Goal: Task Accomplishment & Management: Complete application form

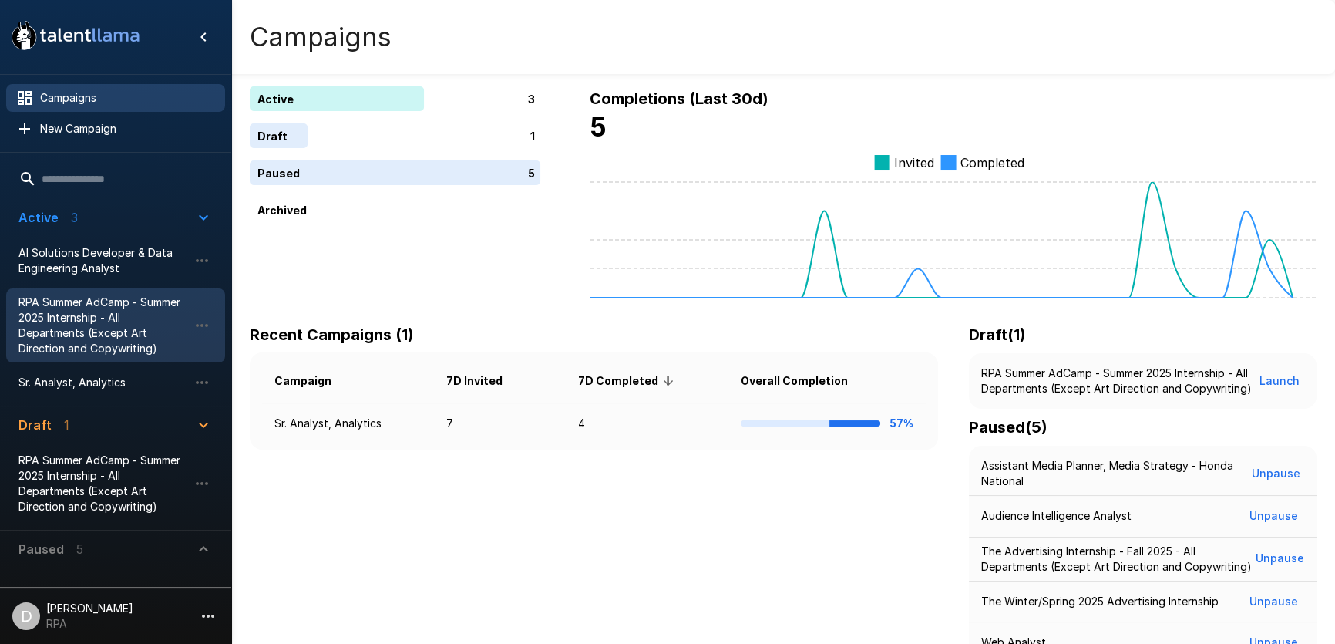
click at [98, 308] on span "RPA Summer AdCamp - Summer 2025 Internship - All Departments (Except Art Direct…" at bounding box center [103, 325] width 170 height 62
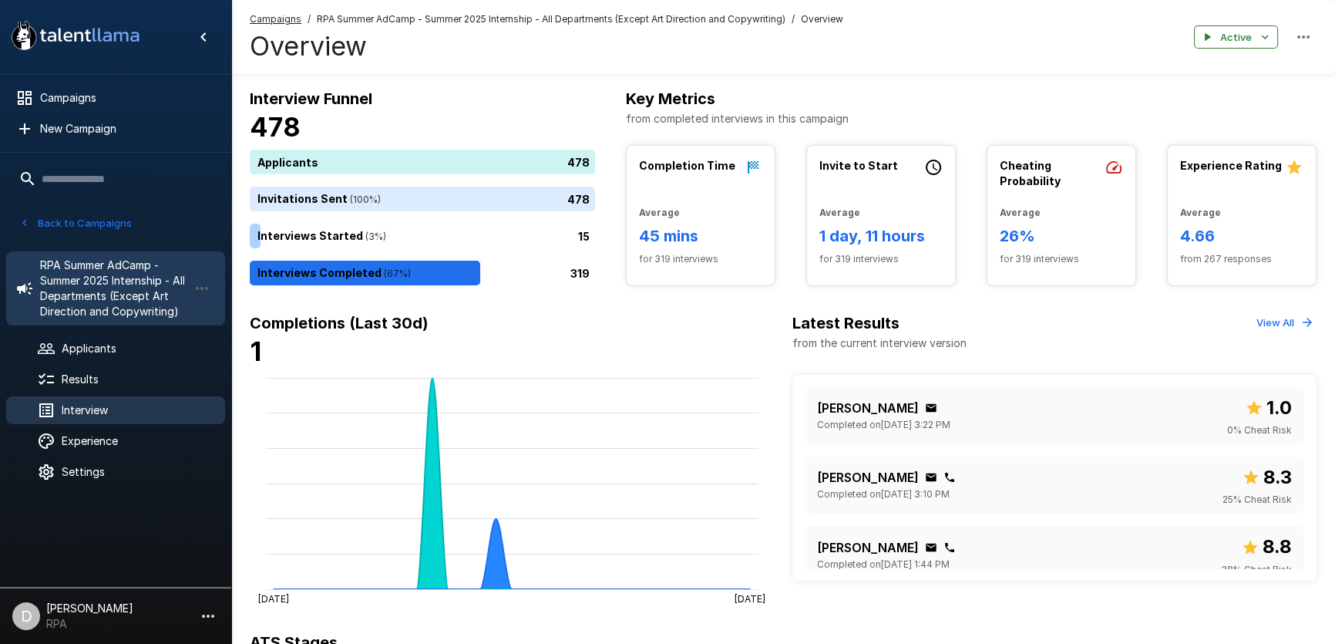
click at [110, 414] on span "Interview" at bounding box center [137, 409] width 151 height 15
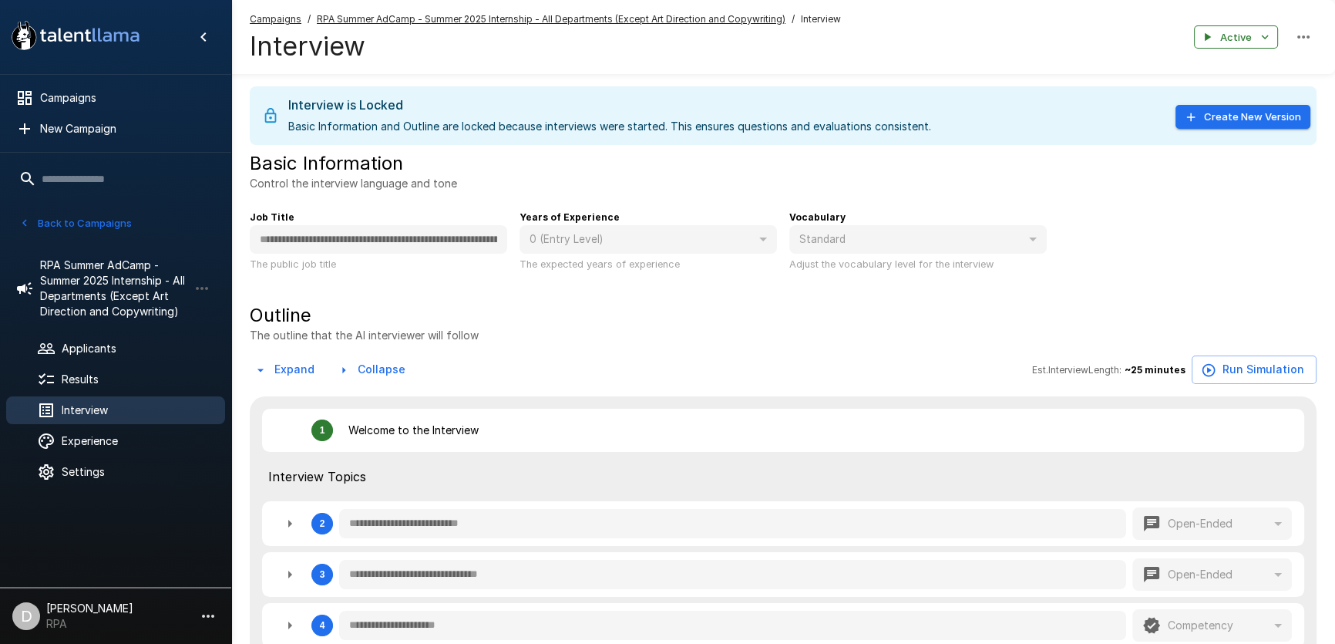
type textarea "*"
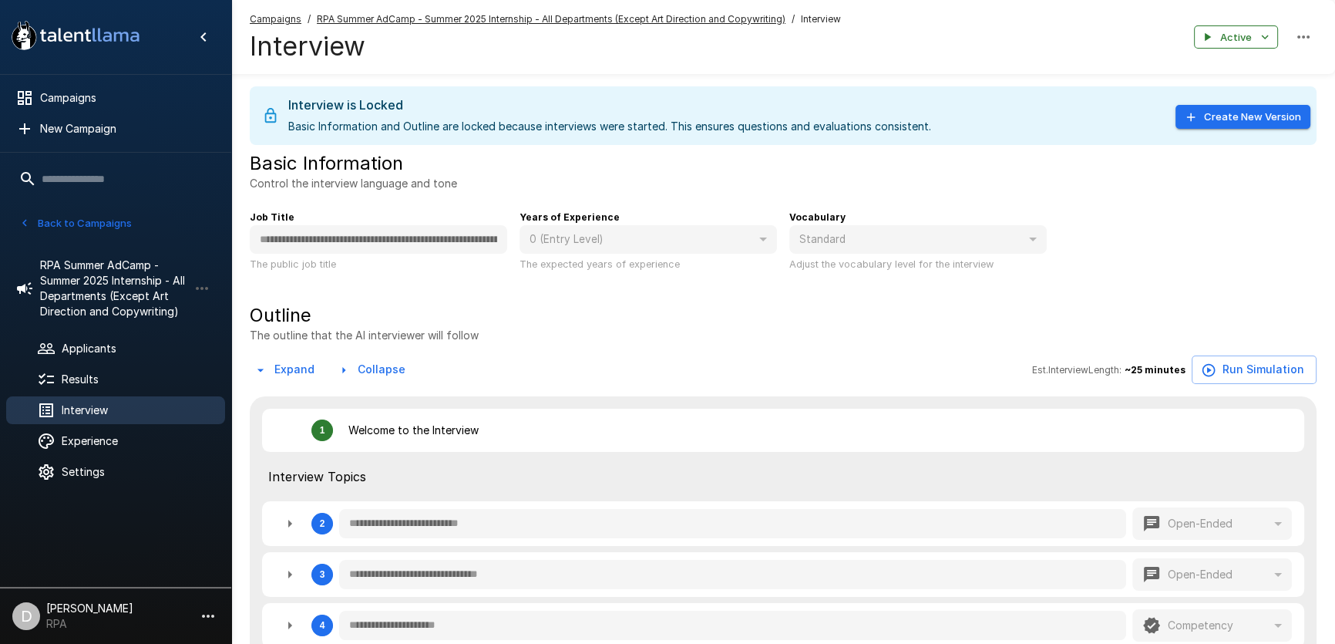
type textarea "*"
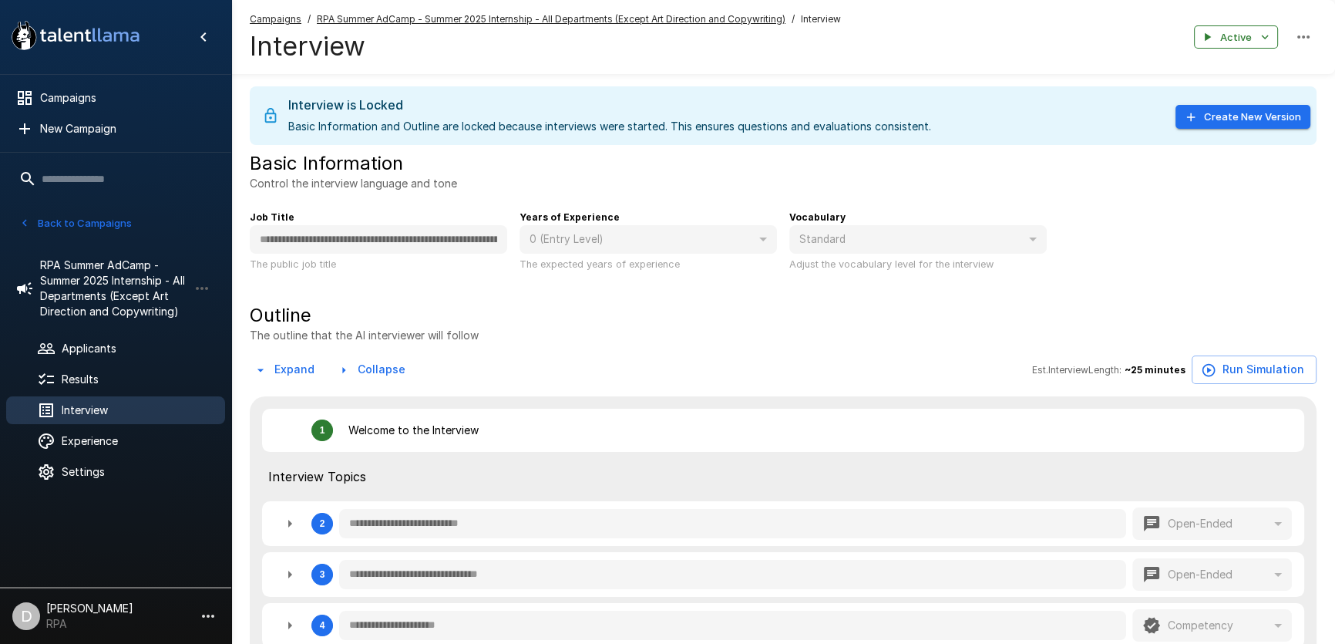
type textarea "*"
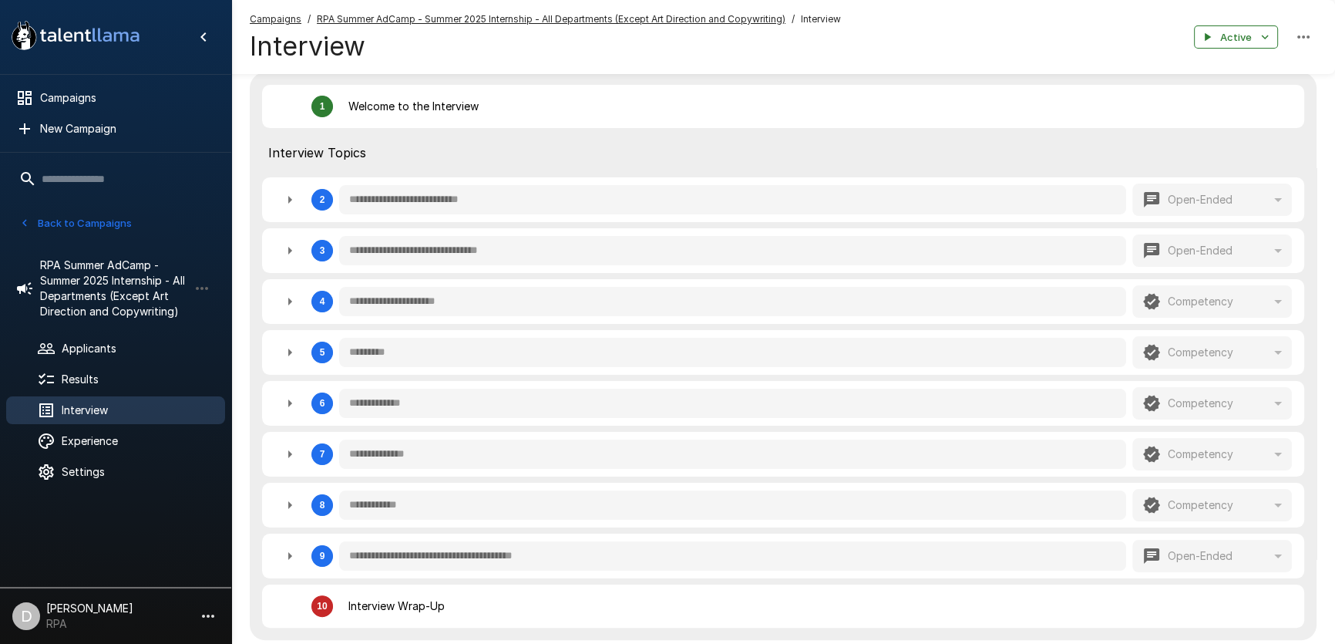
scroll to position [324, 0]
click at [289, 291] on button "button" at bounding box center [289, 301] width 31 height 31
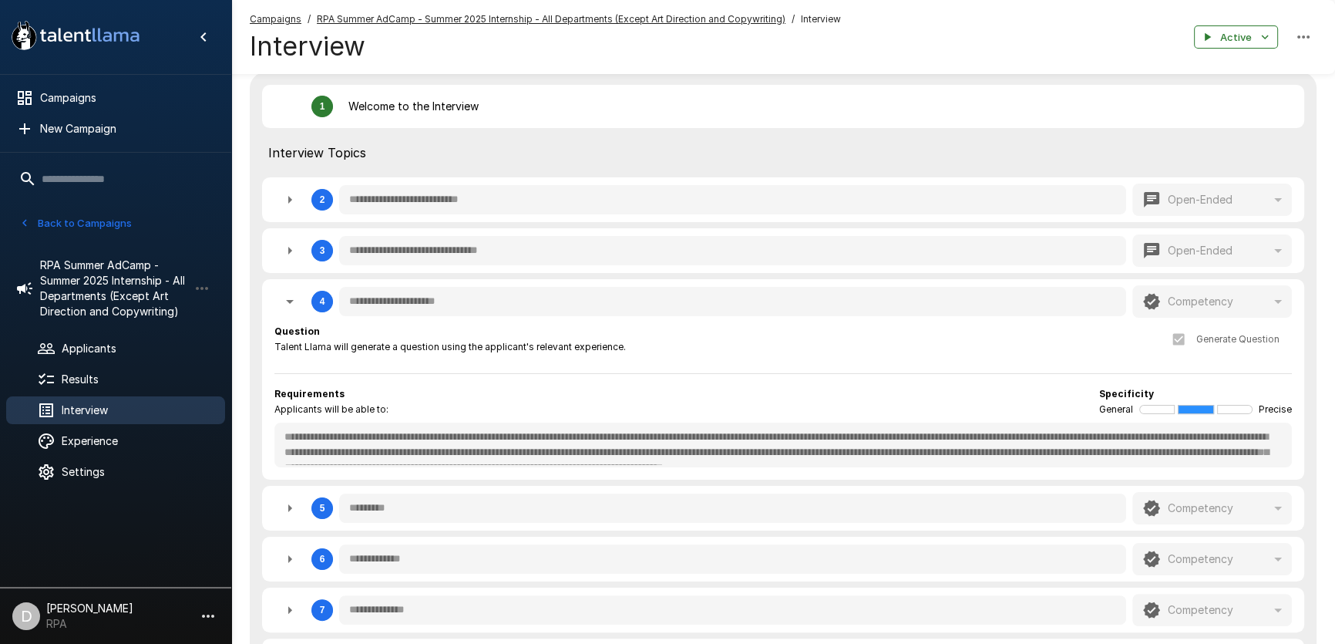
type textarea "*"
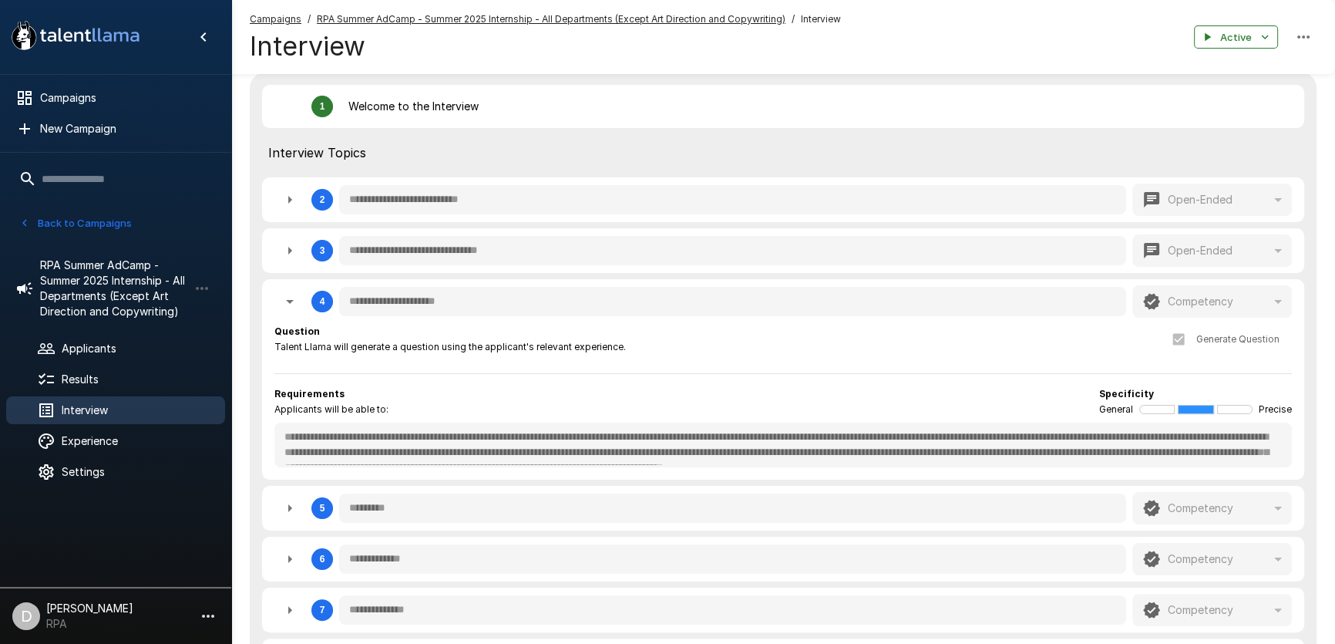
type textarea "*"
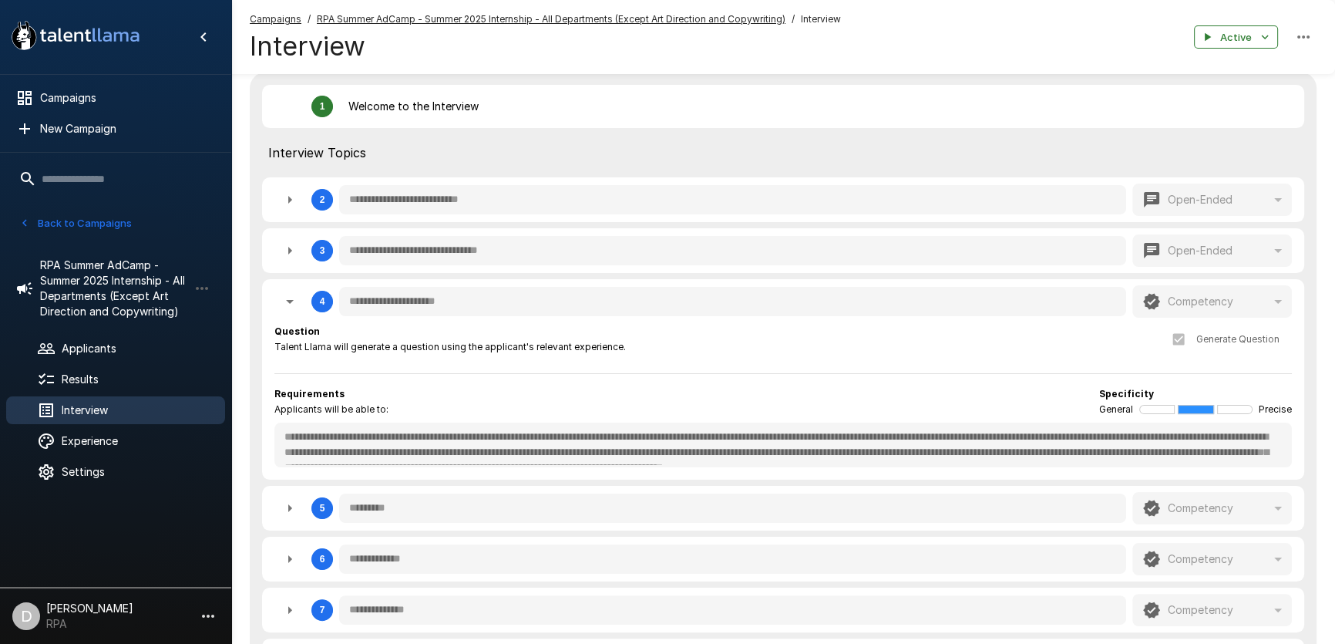
type textarea "*"
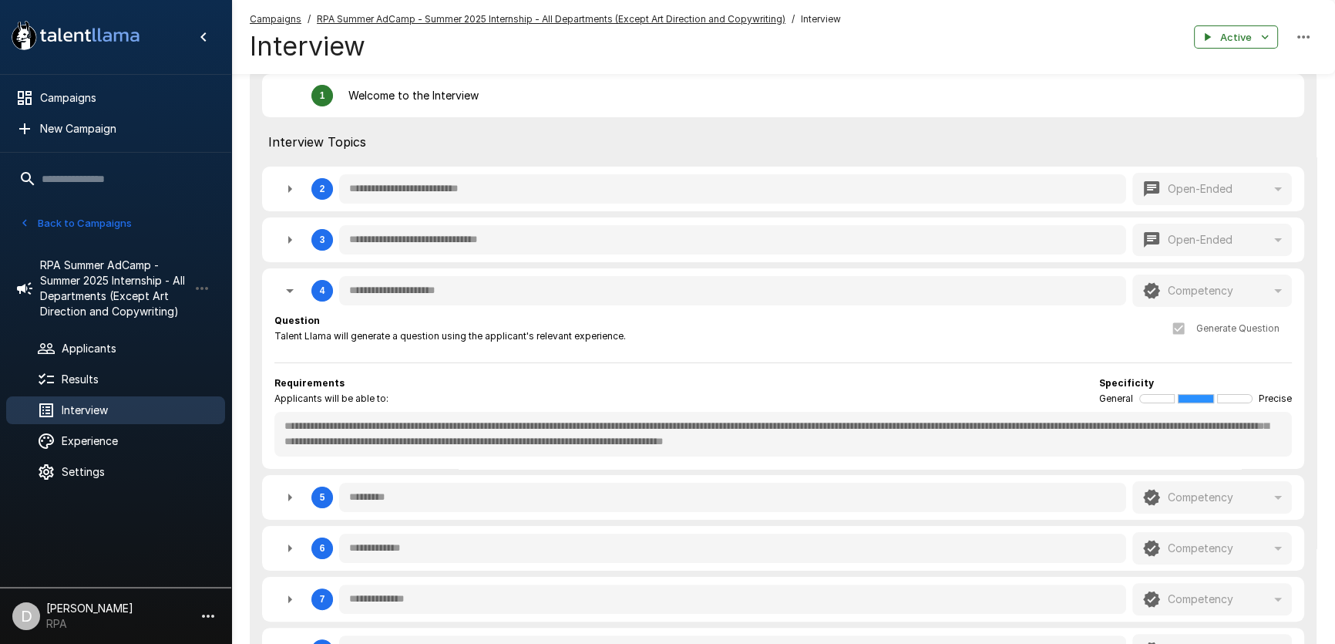
scroll to position [29, 0]
click at [288, 488] on icon "button" at bounding box center [290, 497] width 18 height 18
type textarea "*"
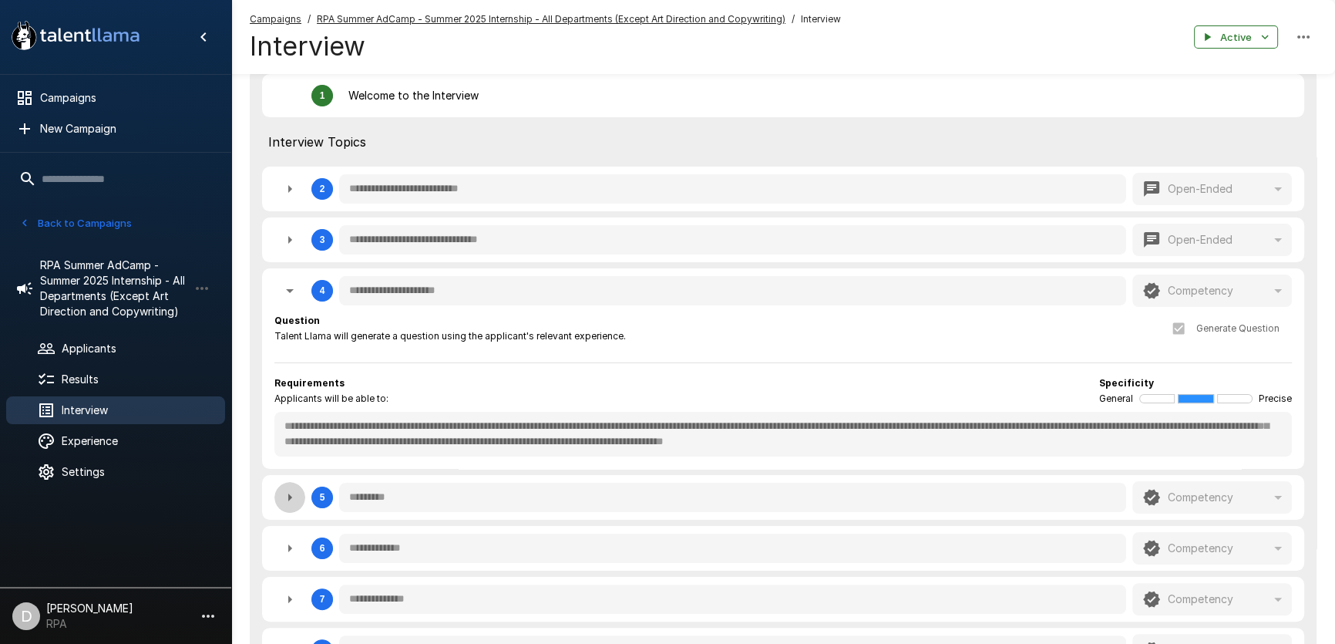
type textarea "*"
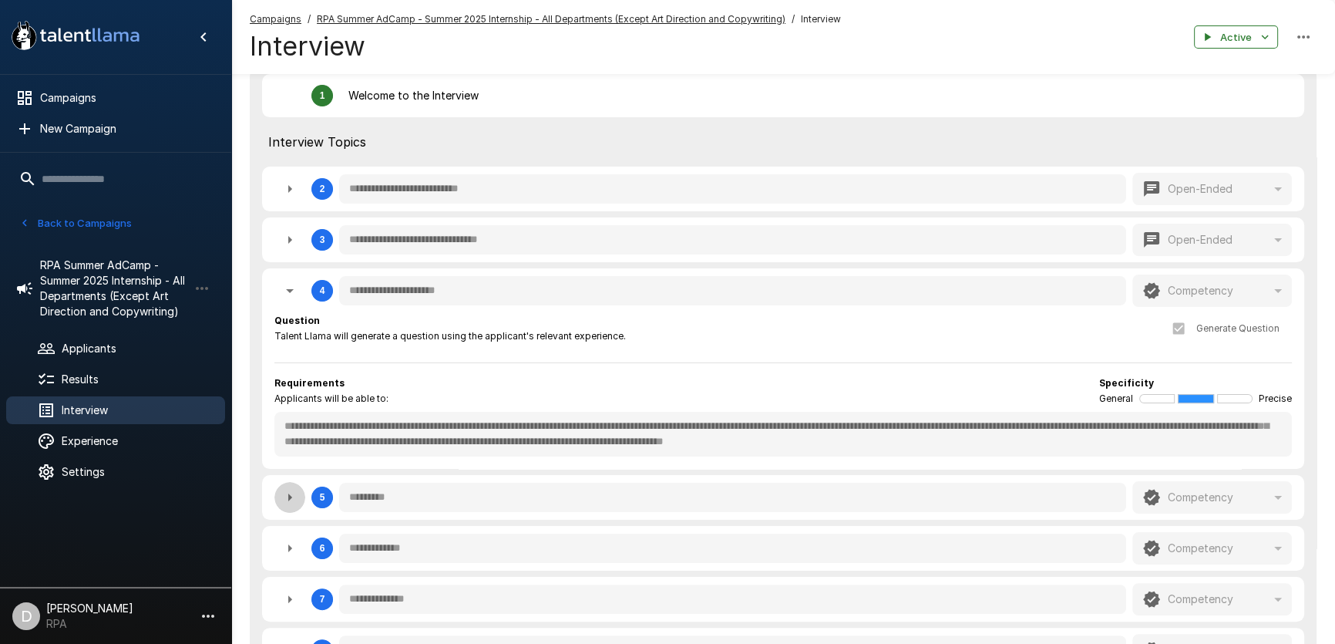
type textarea "*"
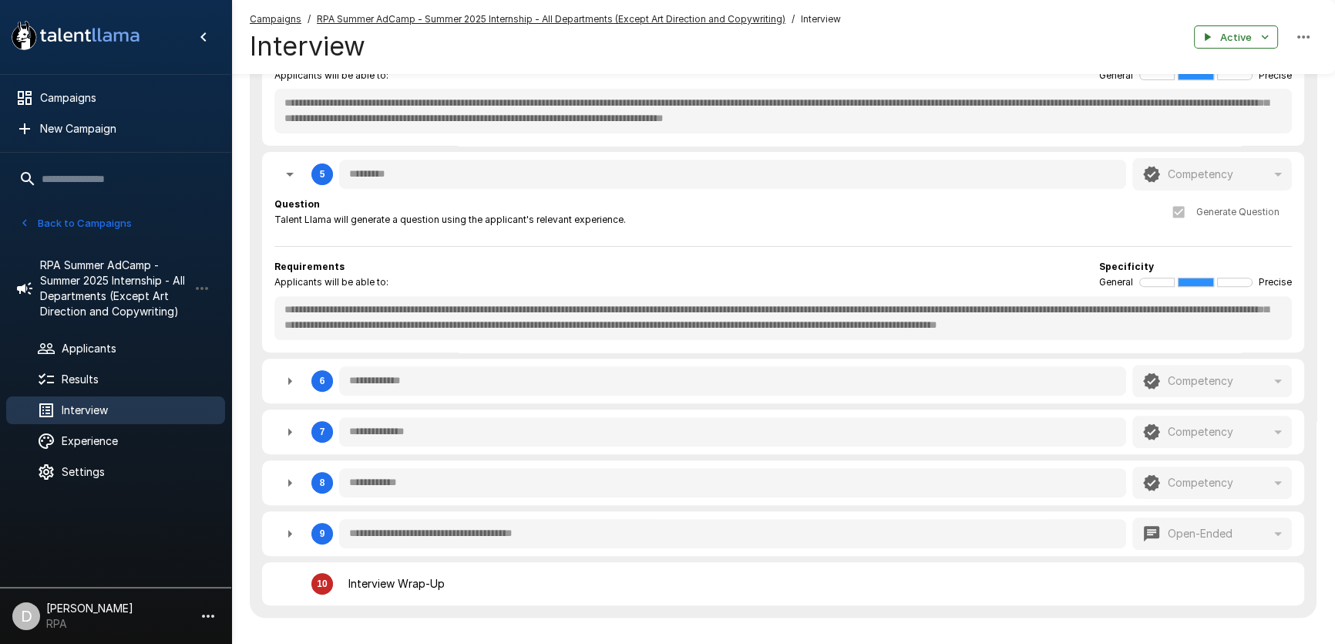
scroll to position [659, 0]
click at [288, 372] on icon "button" at bounding box center [290, 379] width 18 height 18
type textarea "*"
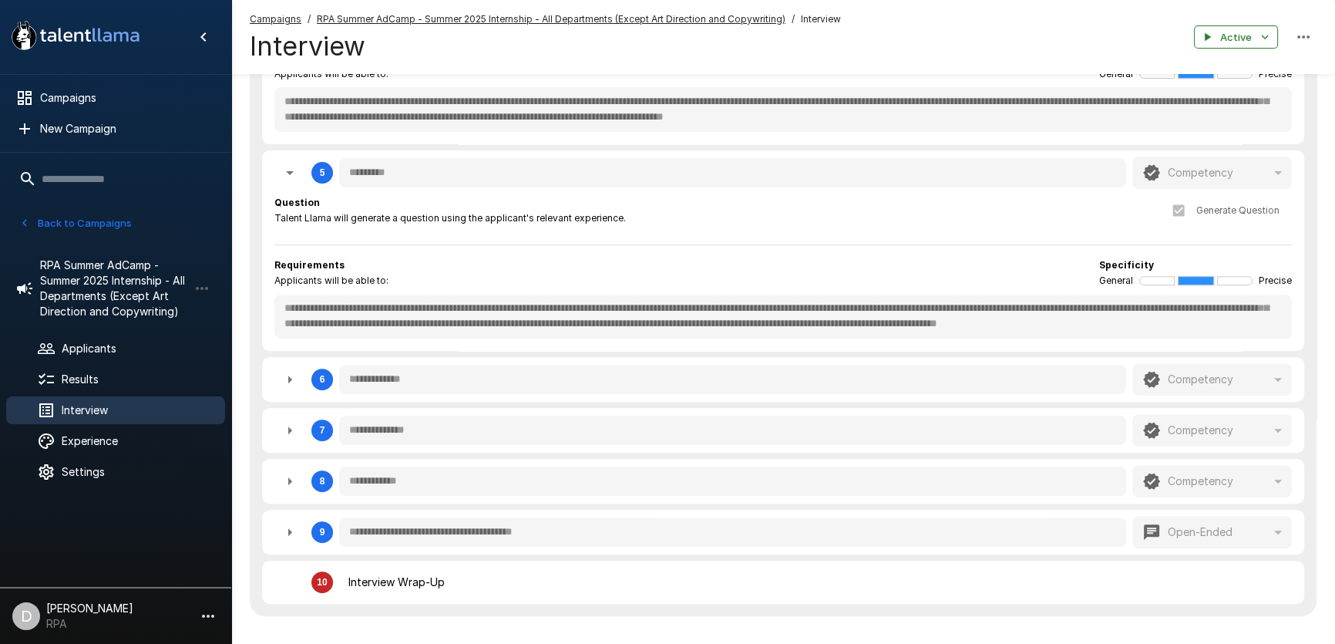
type textarea "*"
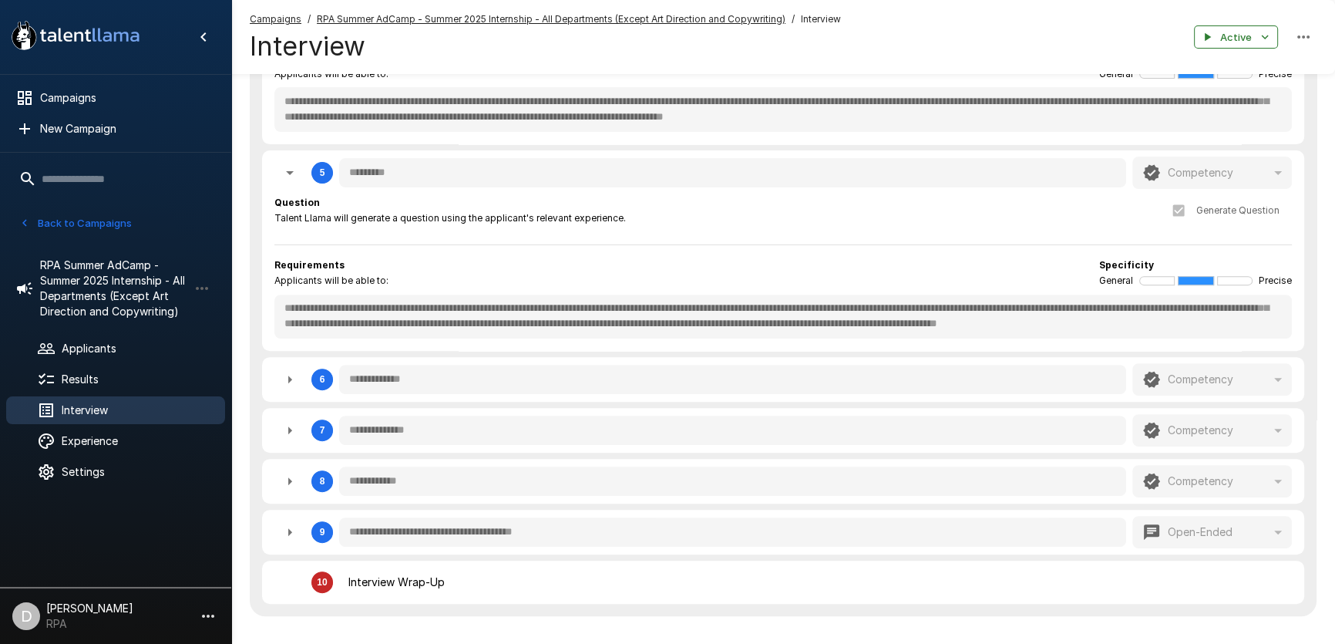
type textarea "*"
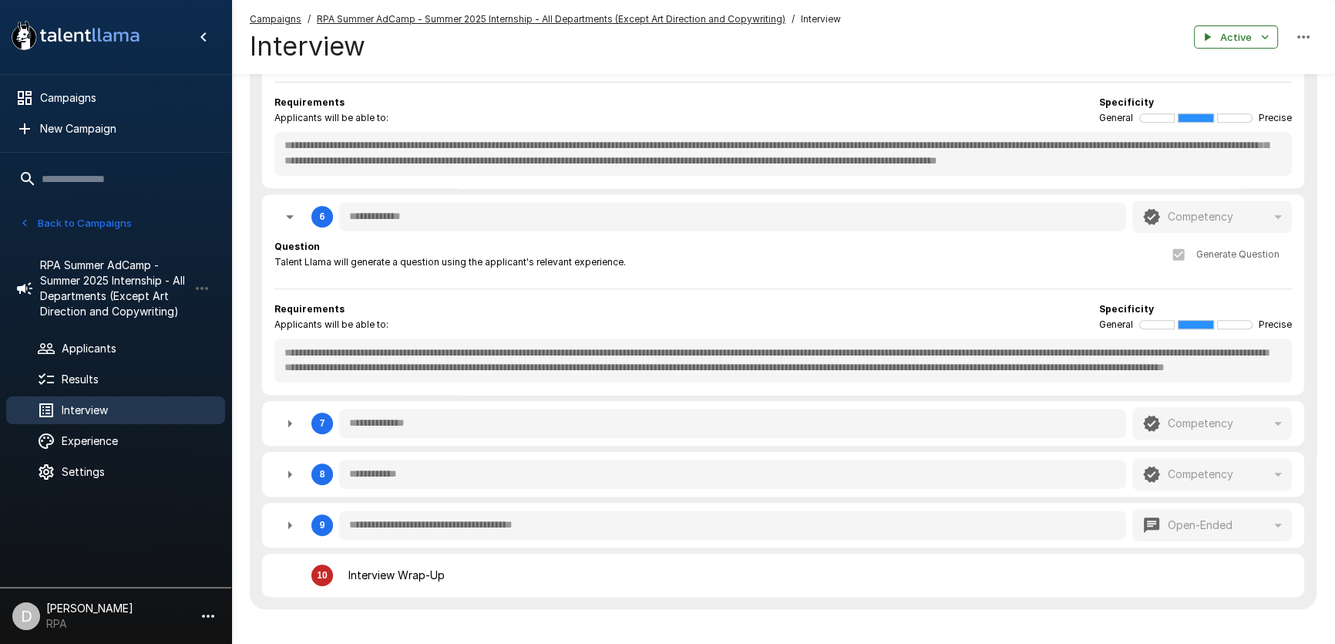
scroll to position [822, 0]
click at [285, 430] on icon "button" at bounding box center [290, 422] width 18 height 18
type textarea "*"
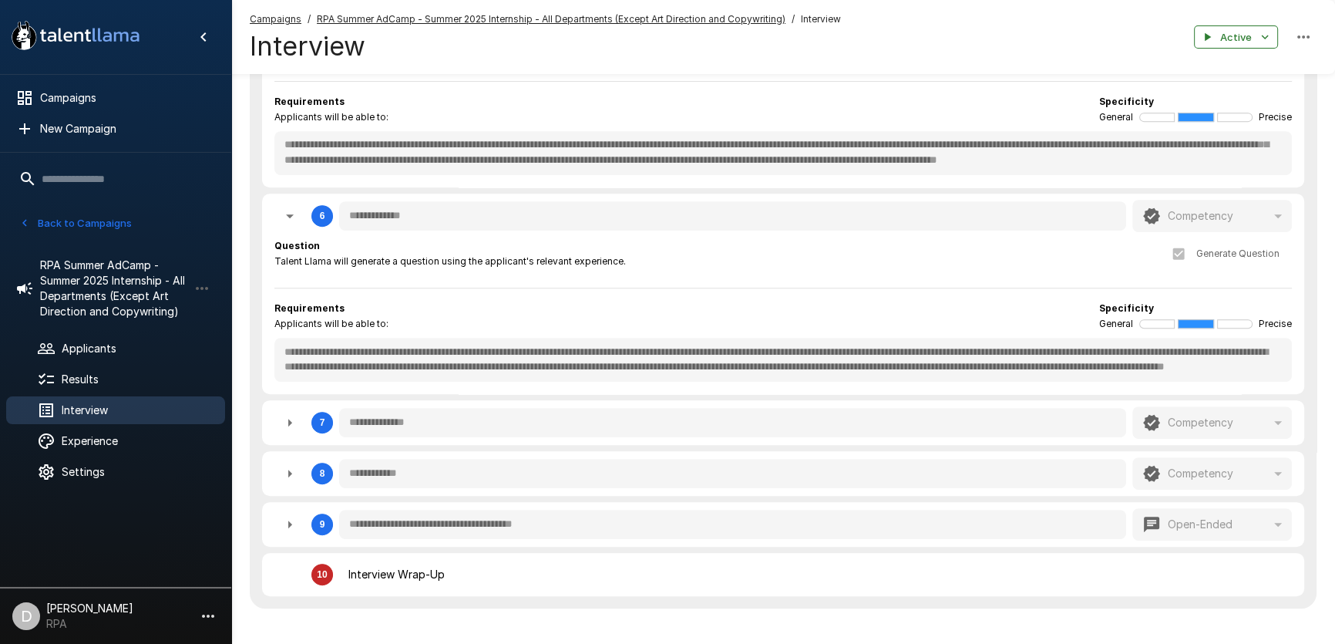
type textarea "*"
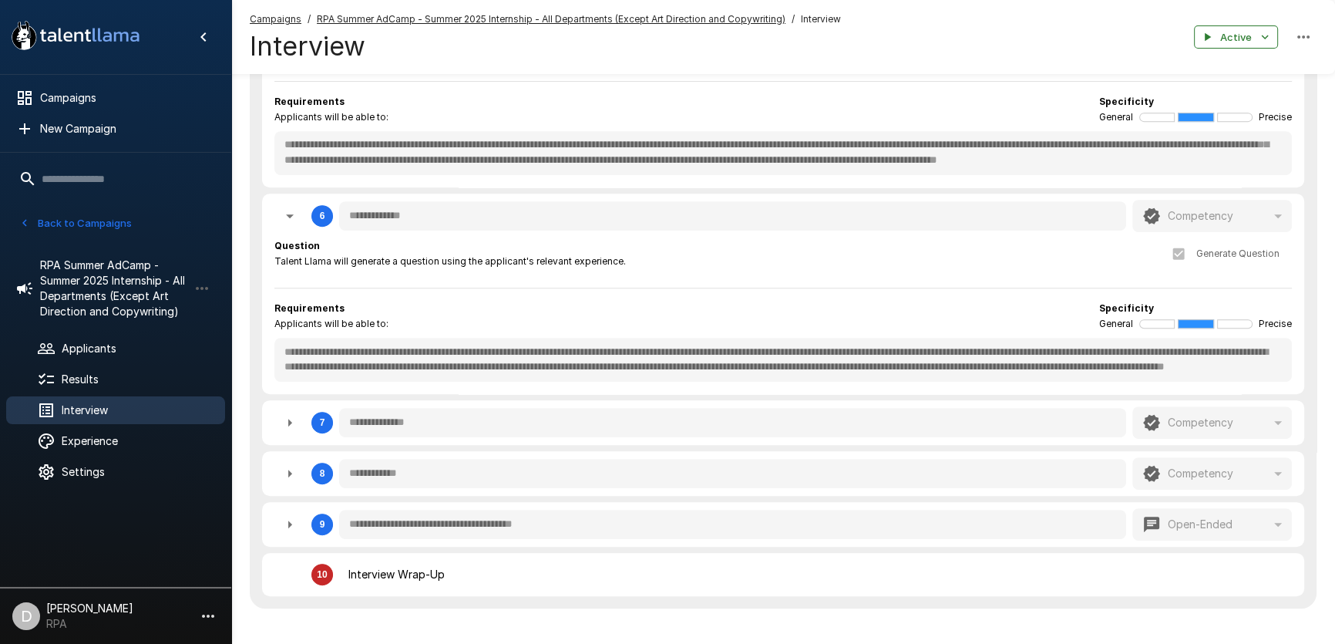
type textarea "*"
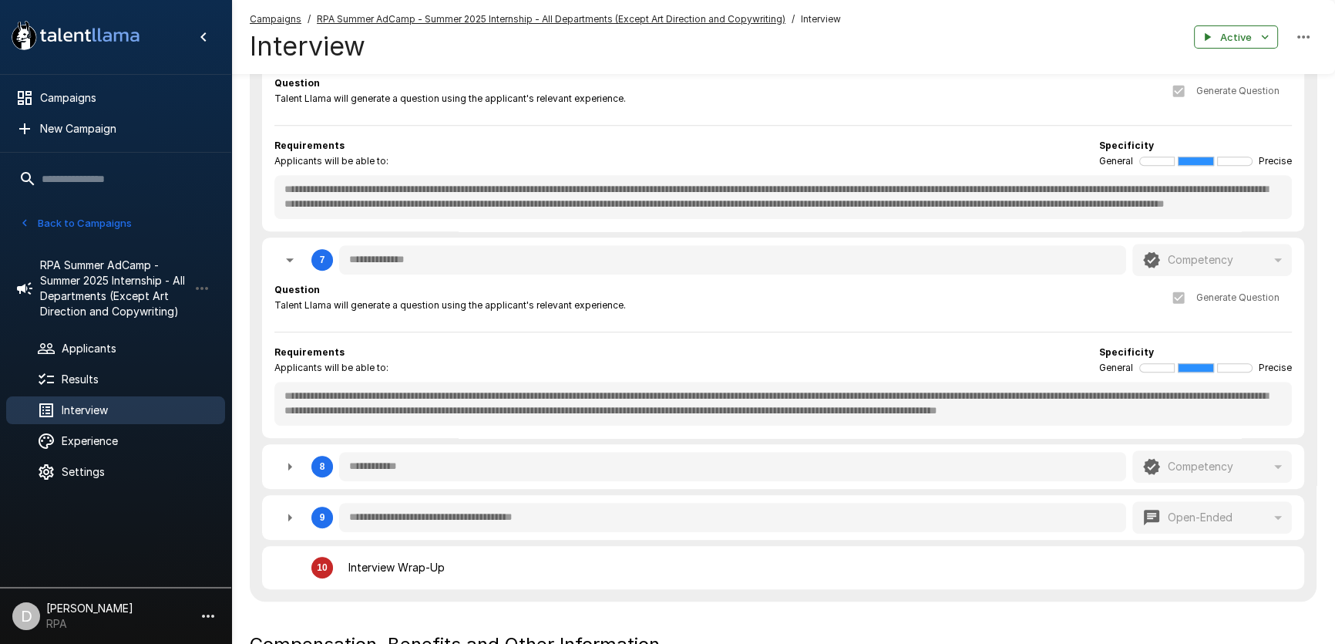
scroll to position [15, 0]
click at [292, 460] on icon "button" at bounding box center [290, 466] width 18 height 18
type textarea "*"
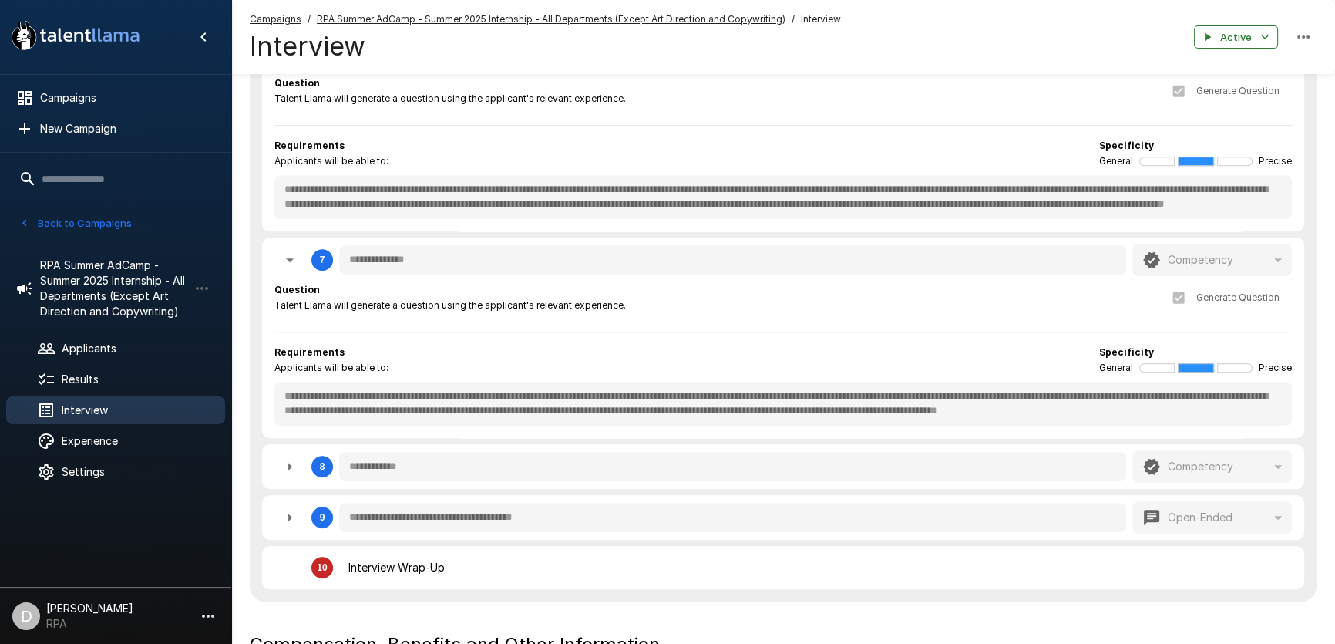
type textarea "*"
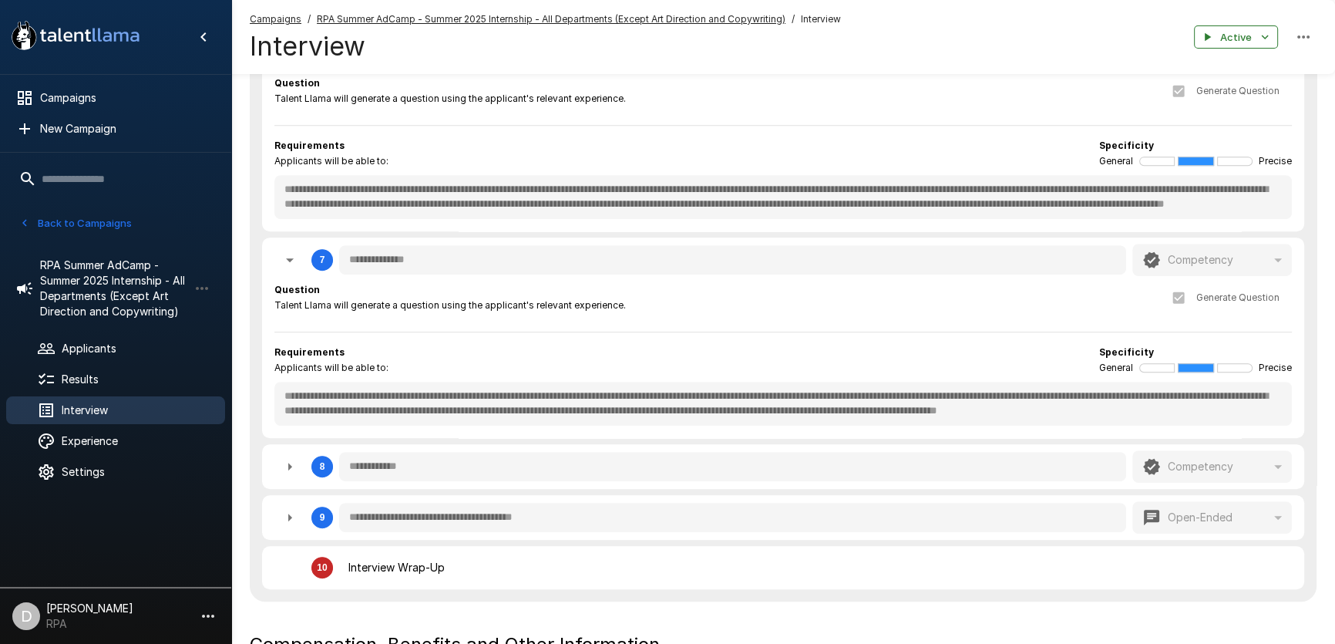
type textarea "*"
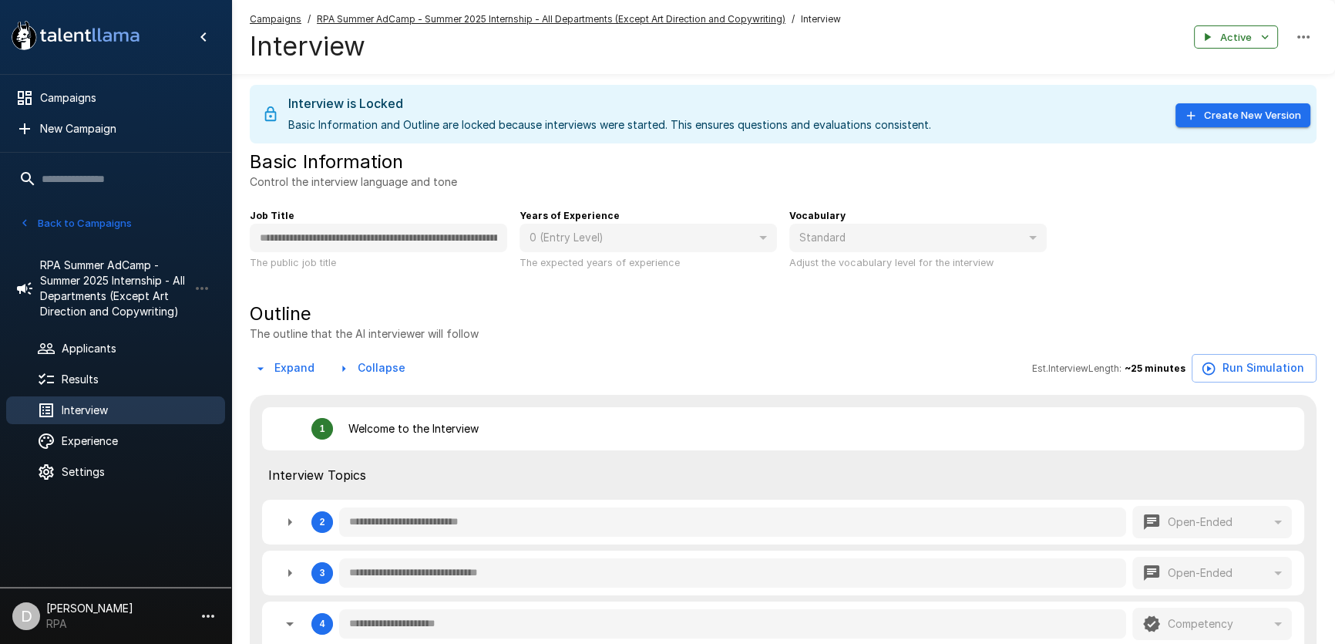
scroll to position [1, 0]
